Goal: Information Seeking & Learning: Learn about a topic

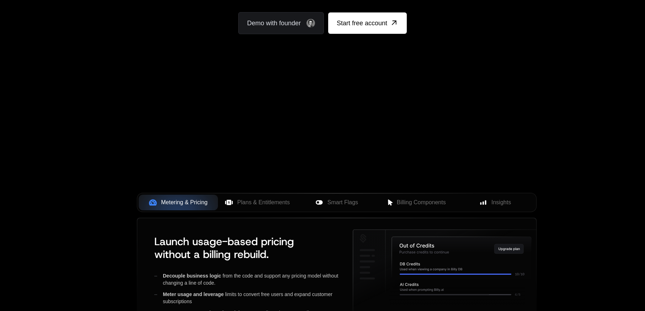
scroll to position [255, 0]
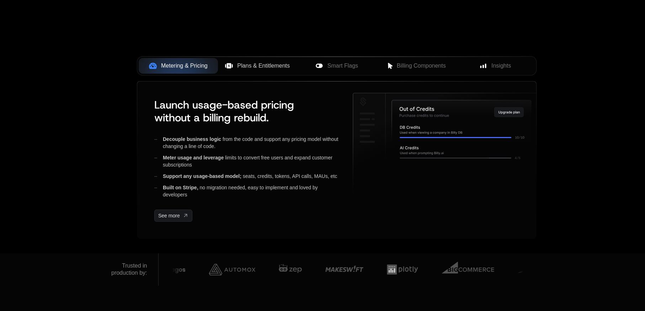
click at [260, 64] on span "Plans & Entitlements" at bounding box center [263, 65] width 53 height 9
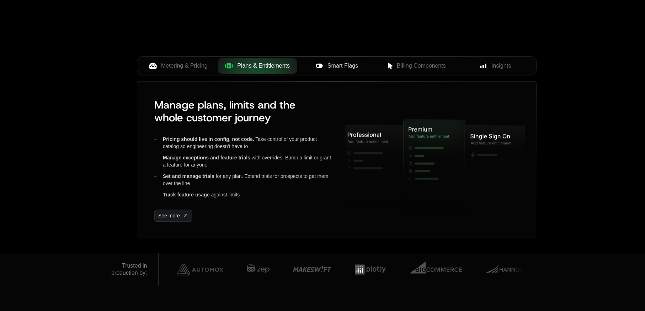
click at [319, 69] on icon at bounding box center [319, 66] width 8 height 8
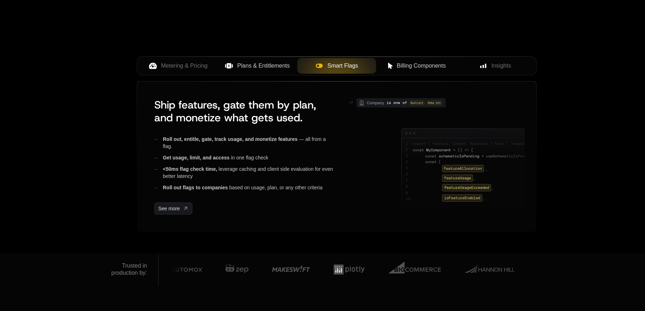
click at [394, 66] on div "Billing Components" at bounding box center [416, 65] width 68 height 9
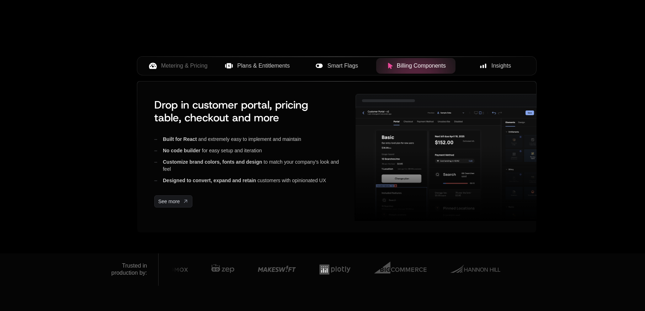
click at [490, 66] on div "Insights" at bounding box center [495, 65] width 68 height 9
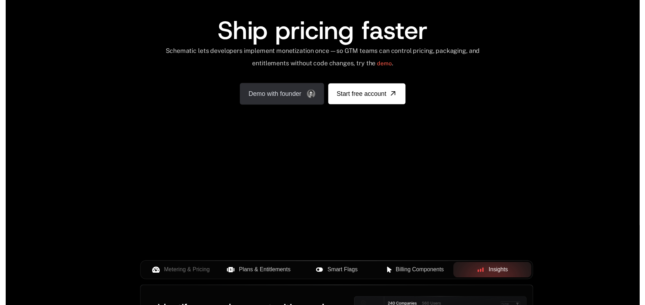
scroll to position [0, 0]
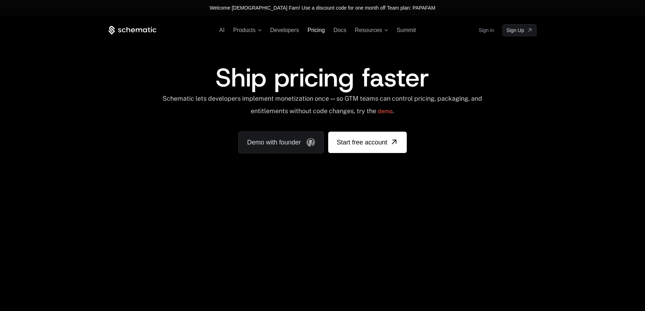
click at [314, 30] on span "Pricing" at bounding box center [315, 30] width 17 height 6
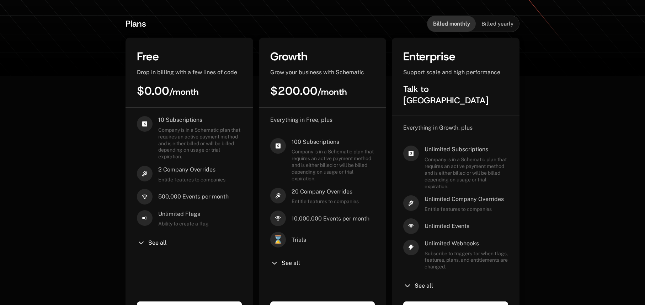
scroll to position [166, 0]
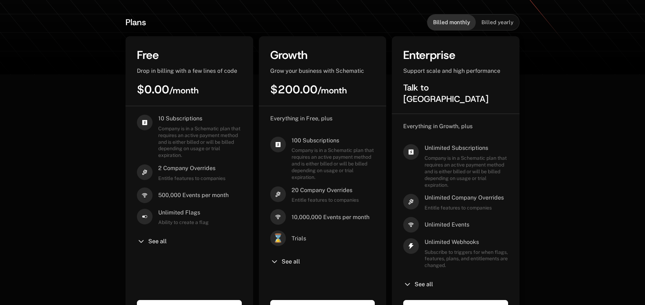
click at [479, 26] on div "Billed yearly" at bounding box center [496, 23] width 43 height 16
click at [458, 26] on div "Billed monthly" at bounding box center [451, 23] width 48 height 16
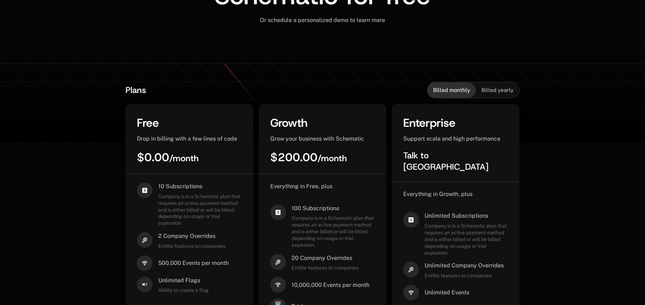
scroll to position [0, 0]
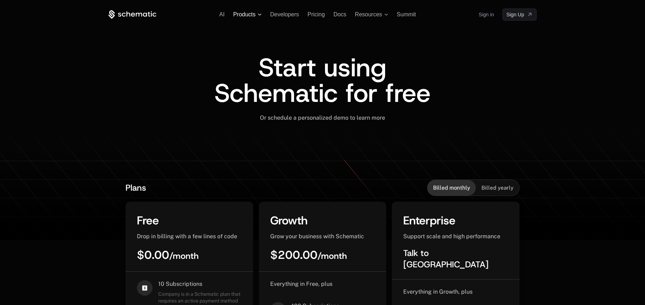
click at [243, 14] on span "Products" at bounding box center [244, 14] width 22 height 6
